Goal: Find specific page/section: Find specific page/section

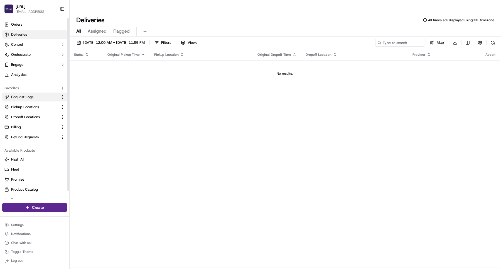
click at [24, 92] on button "Request Logs" at bounding box center [34, 96] width 65 height 9
click at [24, 95] on span "Request Logs" at bounding box center [22, 96] width 22 height 5
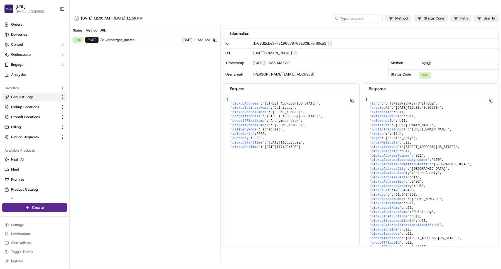
click at [124, 38] on span "/v1/order/get_quotes" at bounding box center [139, 40] width 79 height 4
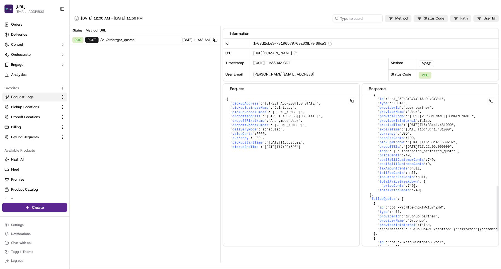
scroll to position [325, 0]
